Goal: Transaction & Acquisition: Register for event/course

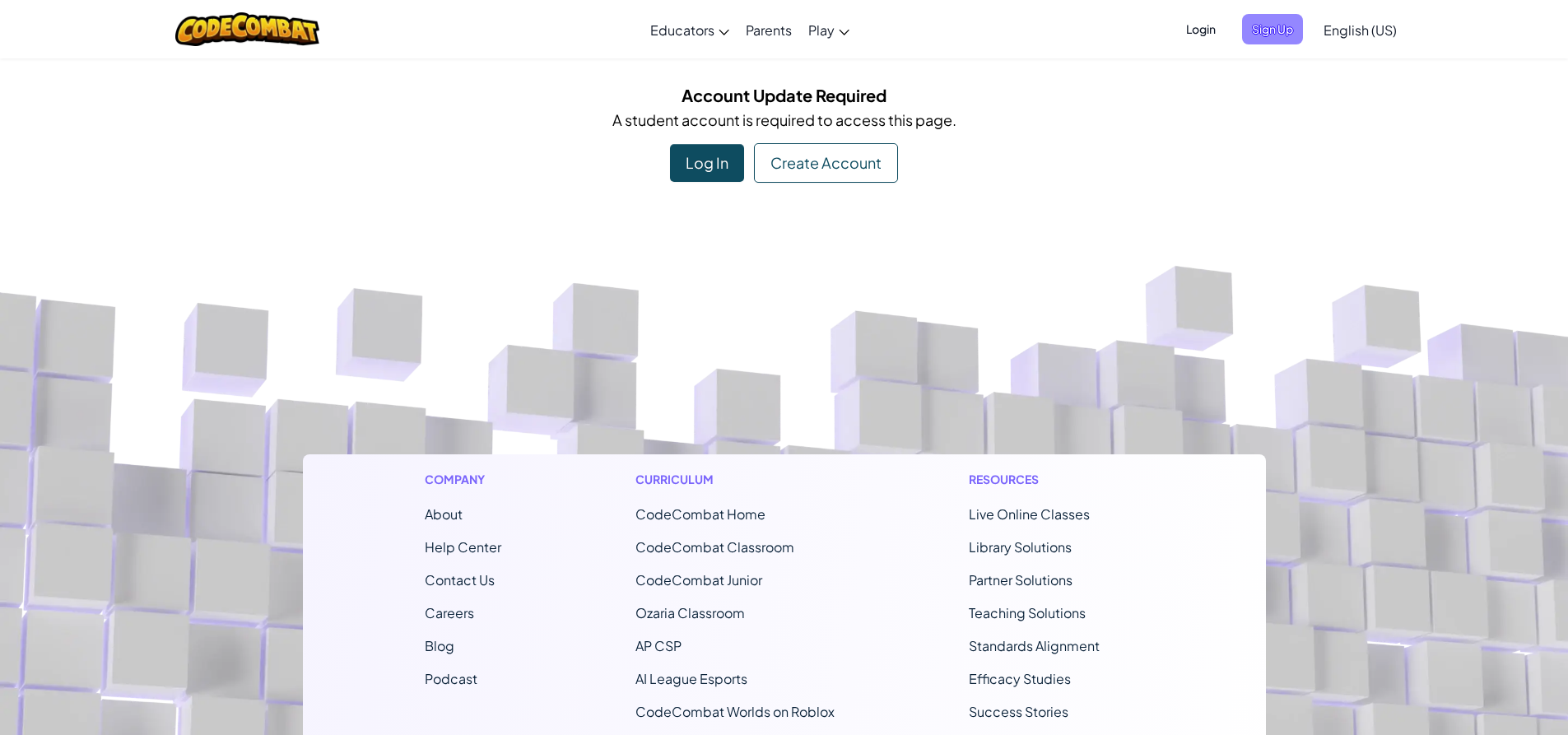
click at [1270, 34] on span "Sign Up" at bounding box center [1272, 30] width 61 height 30
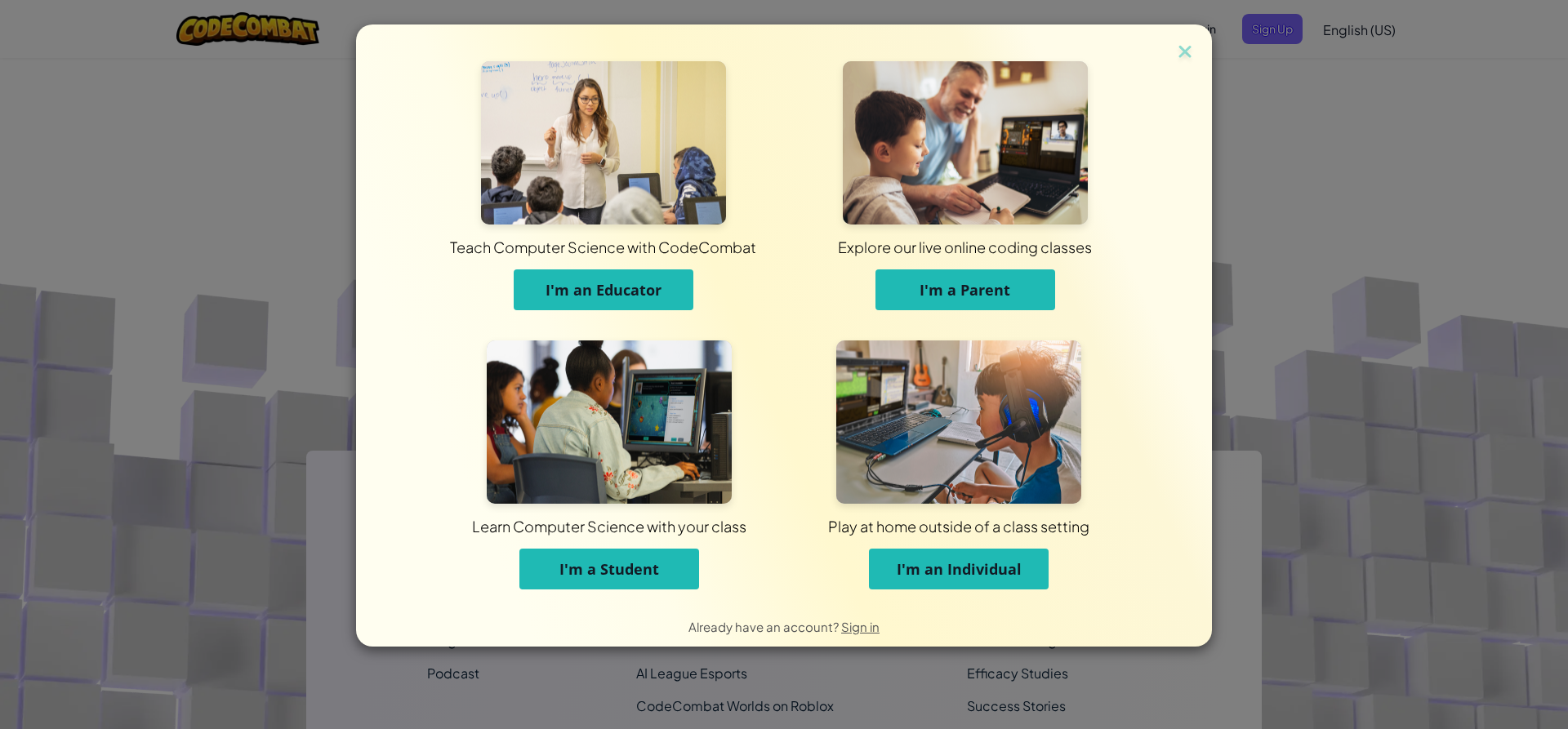
click at [1344, 429] on div "Teach Computer Science with CodeCombat I'm an Educator Explore our live online …" at bounding box center [784, 364] width 1568 height 729
click at [1184, 48] on img at bounding box center [1184, 53] width 21 height 24
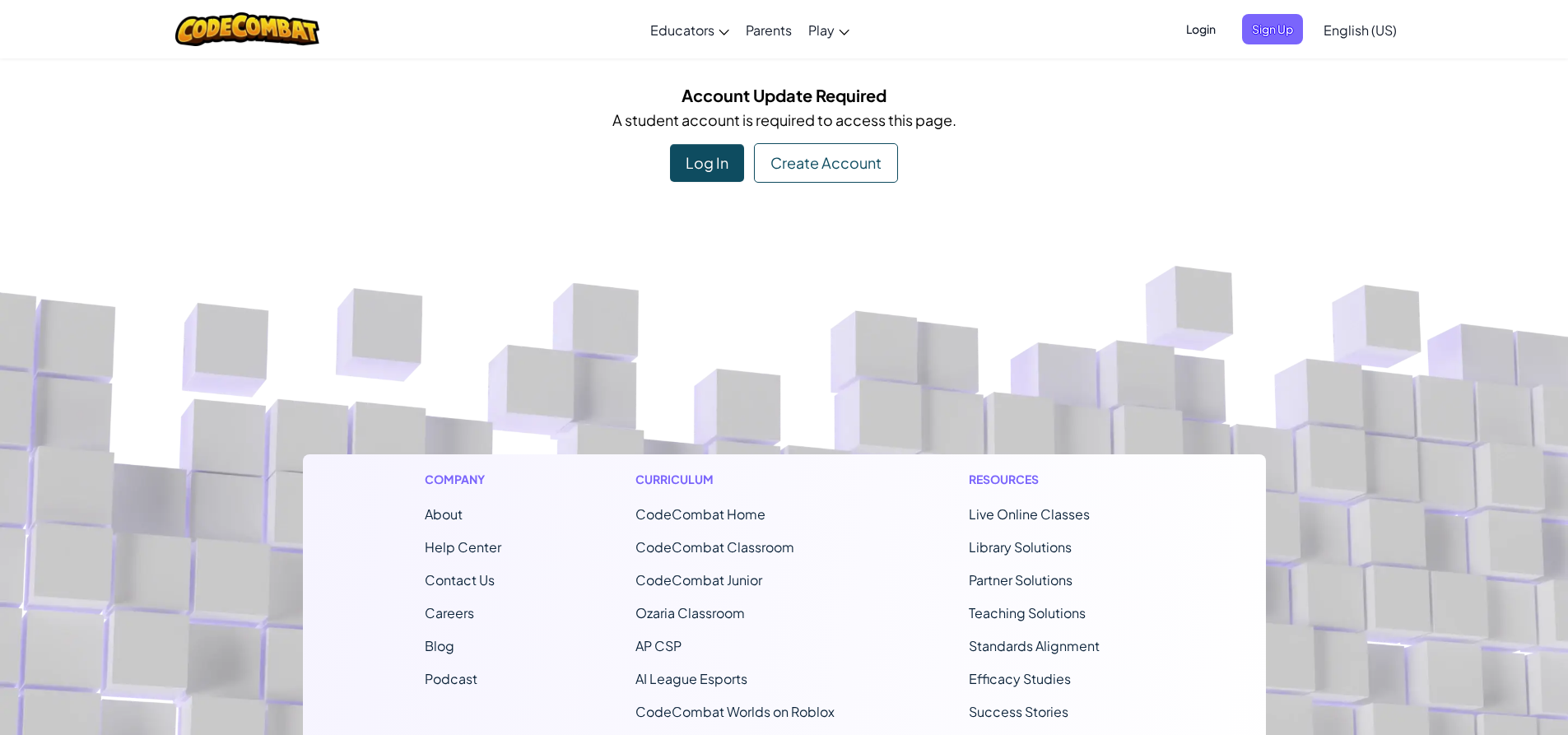
click at [694, 149] on div "Log In" at bounding box center [707, 162] width 74 height 38
